Goal: Find contact information: Obtain details needed to contact an individual or organization

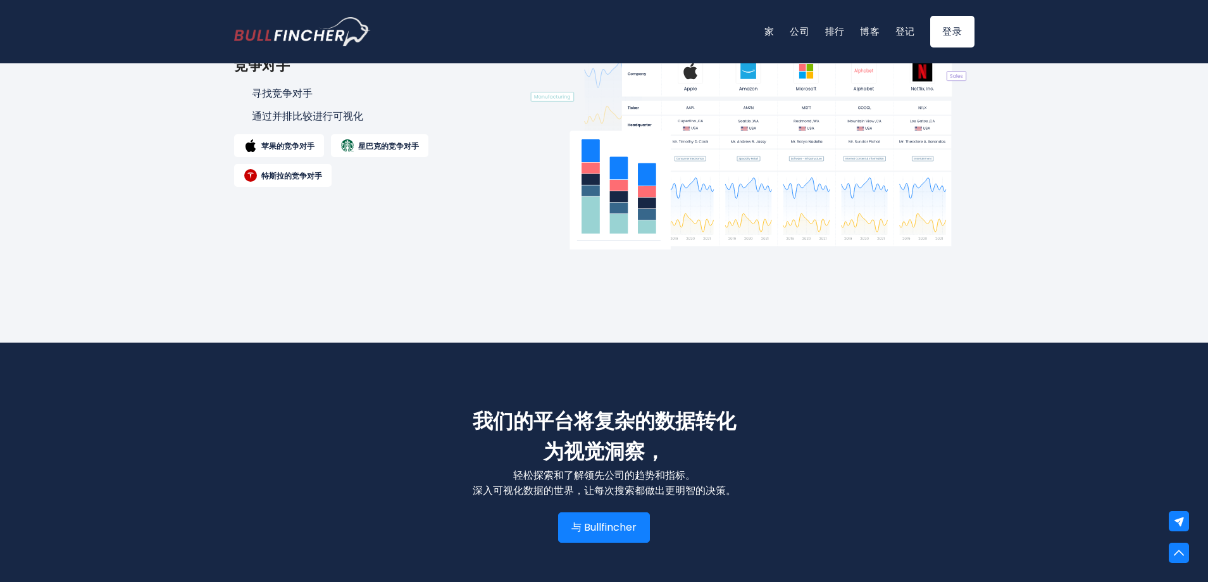
scroll to position [1403, 0]
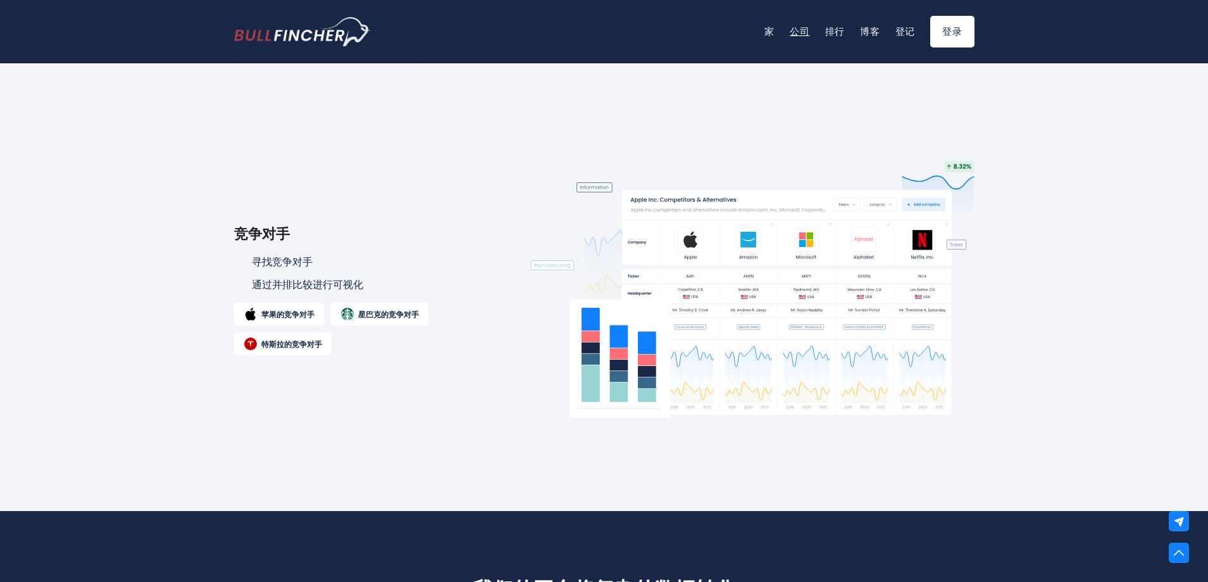
click at [797, 29] on font "公司" at bounding box center [800, 31] width 20 height 13
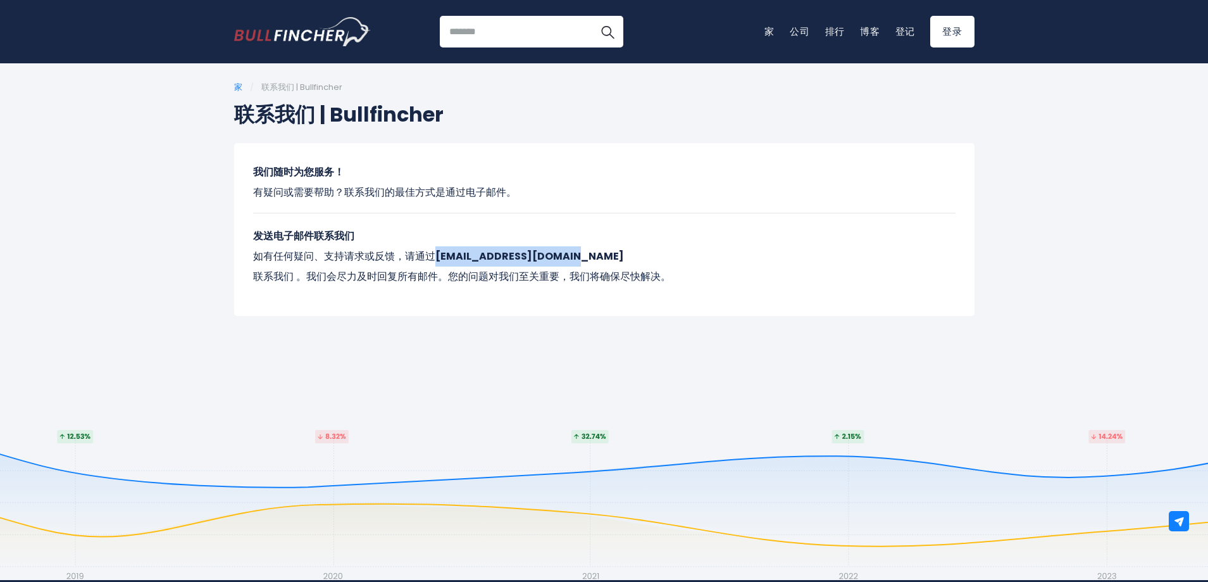
drag, startPoint x: 433, startPoint y: 255, endPoint x: 574, endPoint y: 262, distance: 141.3
click at [574, 262] on p "发送电子邮件联系我们 如有任何疑问、支持请求或反馈，请通过 [EMAIL_ADDRESS][DOMAIN_NAME] 联系我们 。我们会尽力及时回复所有邮件。…" at bounding box center [604, 256] width 703 height 61
copy font "[EMAIL_ADDRESS][DOMAIN_NAME]"
click at [558, 325] on div "家 / 联系我们 | Bullfincher 联系我们 | Bullfincher 我们随时为您服务！ 有疑问或需要帮助？联系我们的最佳方式是通过电子邮件。 …" at bounding box center [604, 230] width 1208 height 297
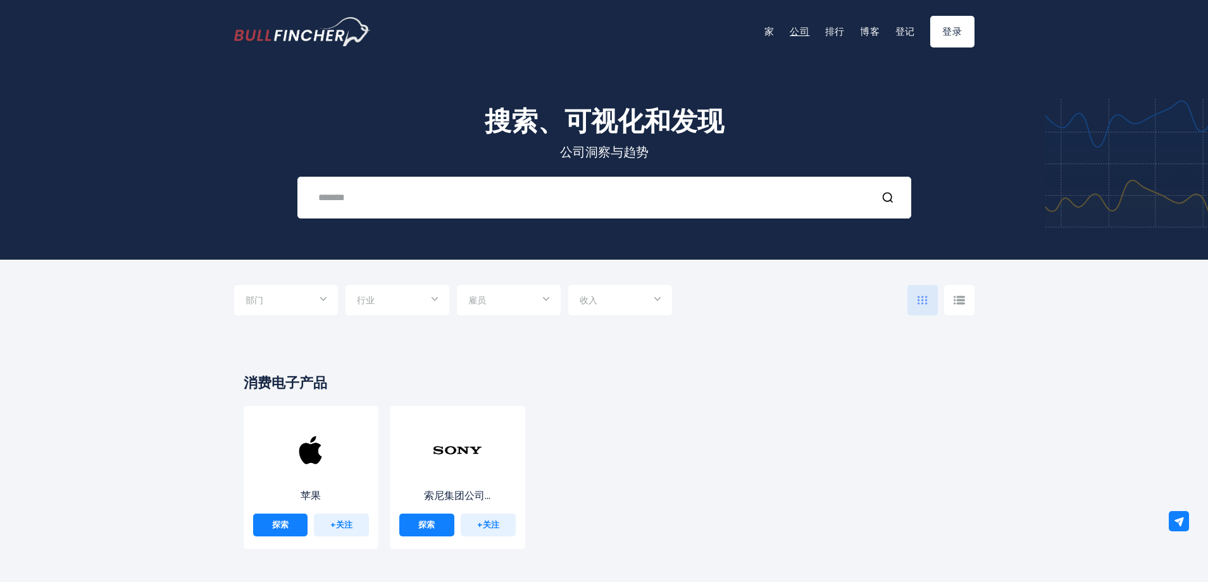
click at [799, 27] on font "公司" at bounding box center [800, 31] width 20 height 13
click at [769, 28] on font "家" at bounding box center [770, 31] width 10 height 13
